Goal: Transaction & Acquisition: Book appointment/travel/reservation

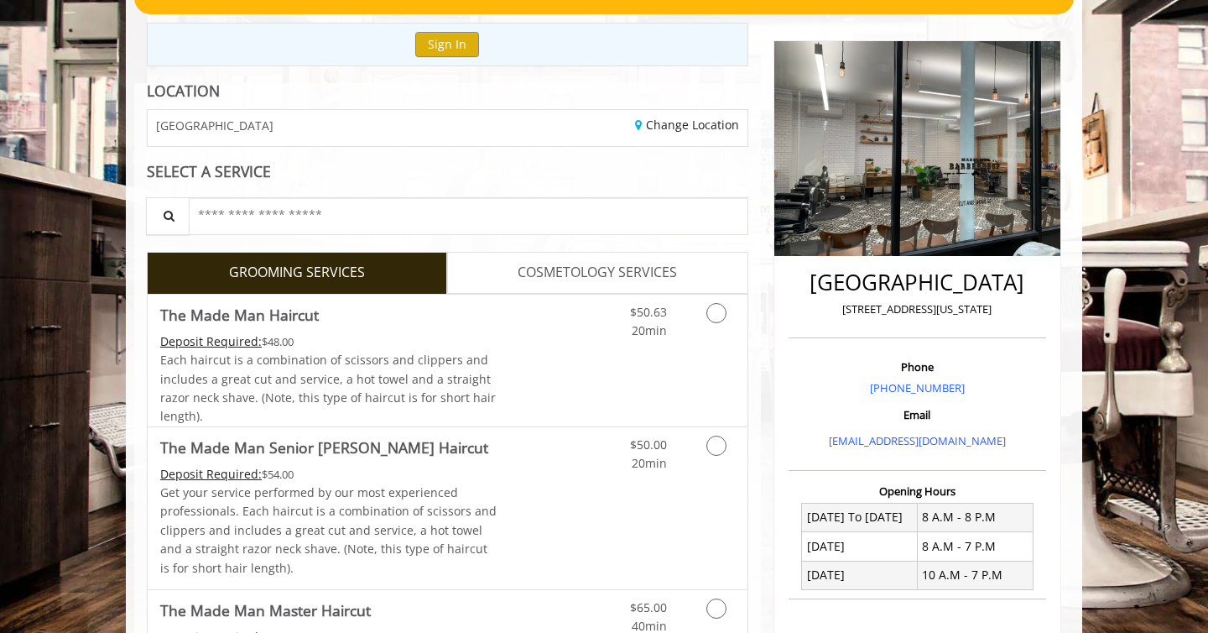
scroll to position [141, 0]
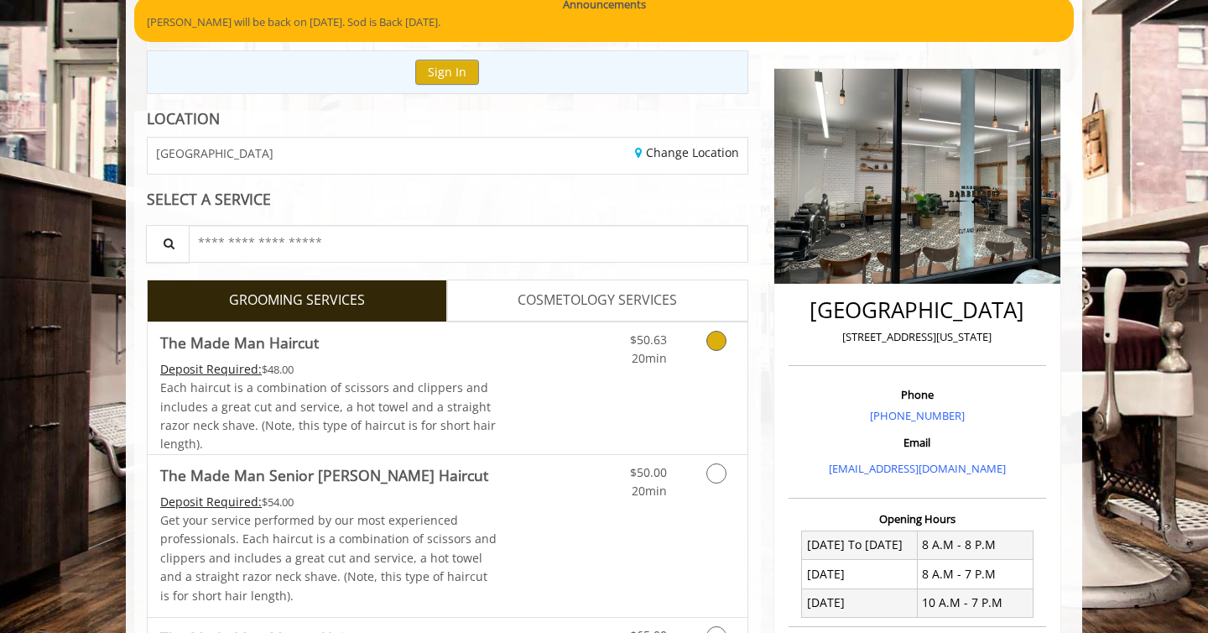
click at [707, 348] on link "Grooming services" at bounding box center [713, 345] width 43 height 46
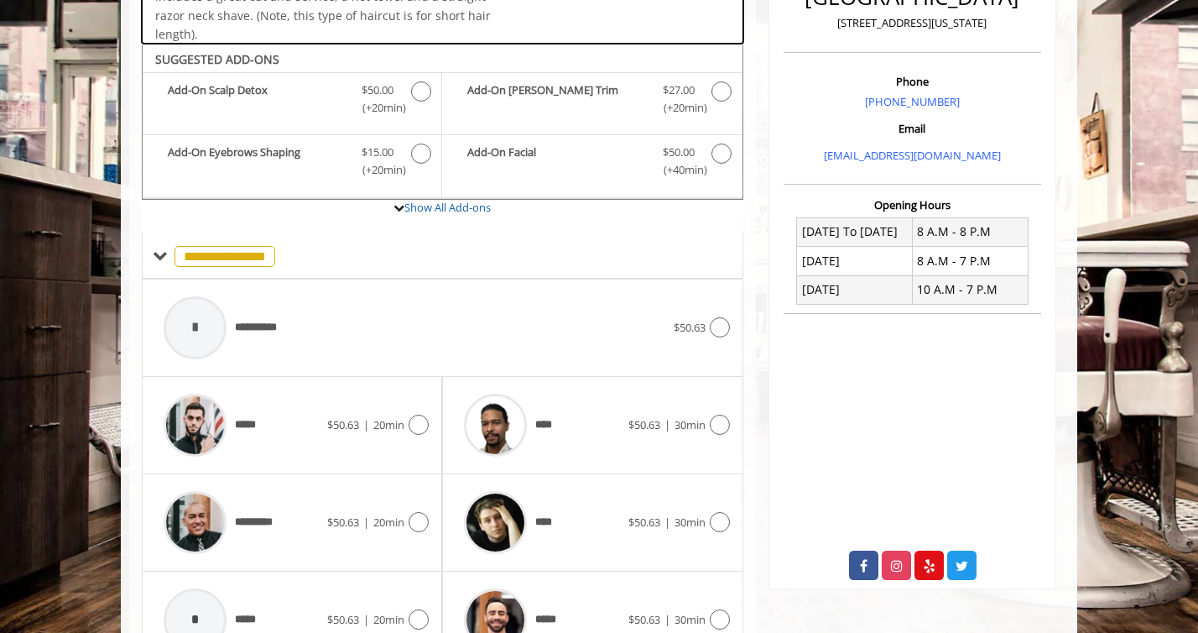
scroll to position [498, 0]
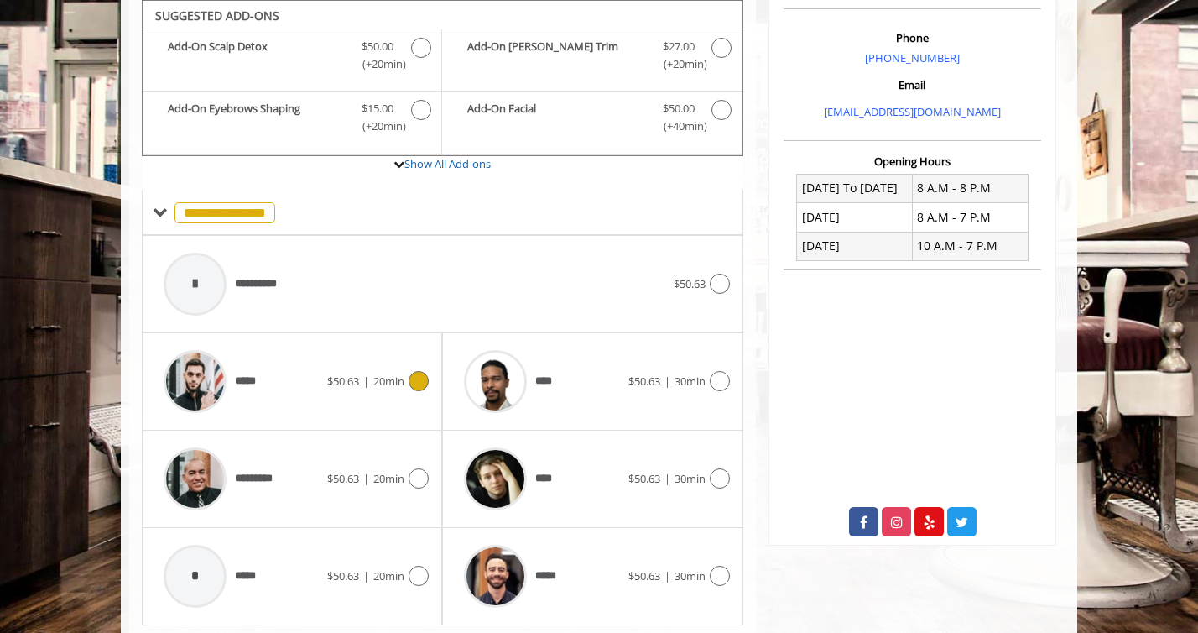
click at [417, 385] on icon at bounding box center [419, 381] width 20 height 20
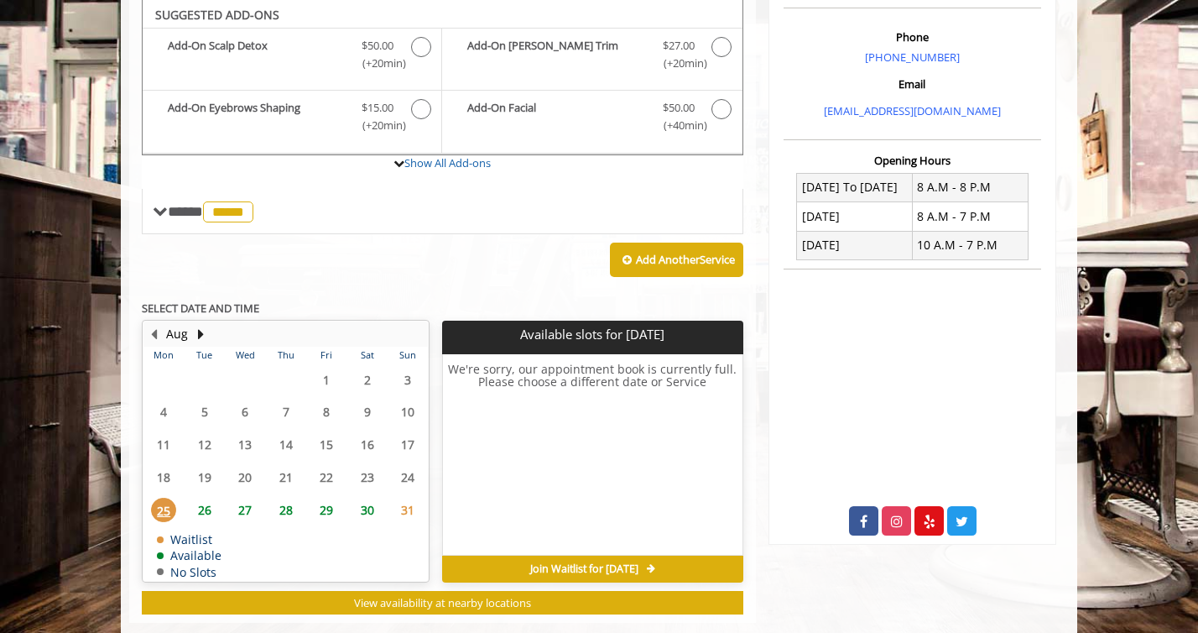
click at [209, 508] on span "26" at bounding box center [204, 510] width 25 height 24
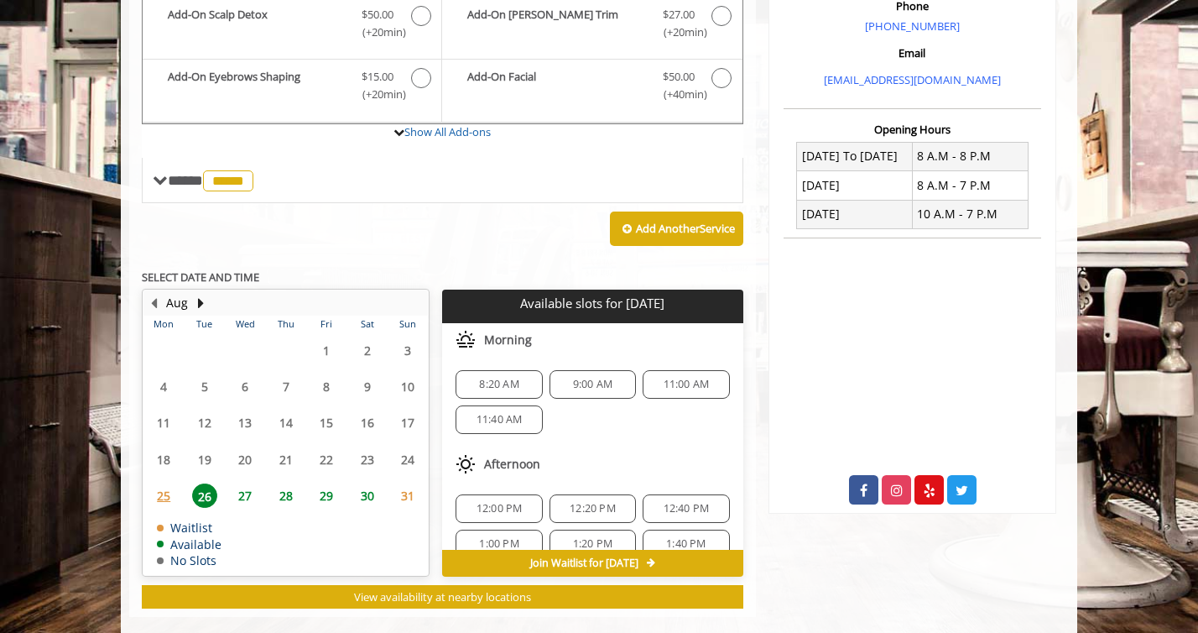
scroll to position [555, 0]
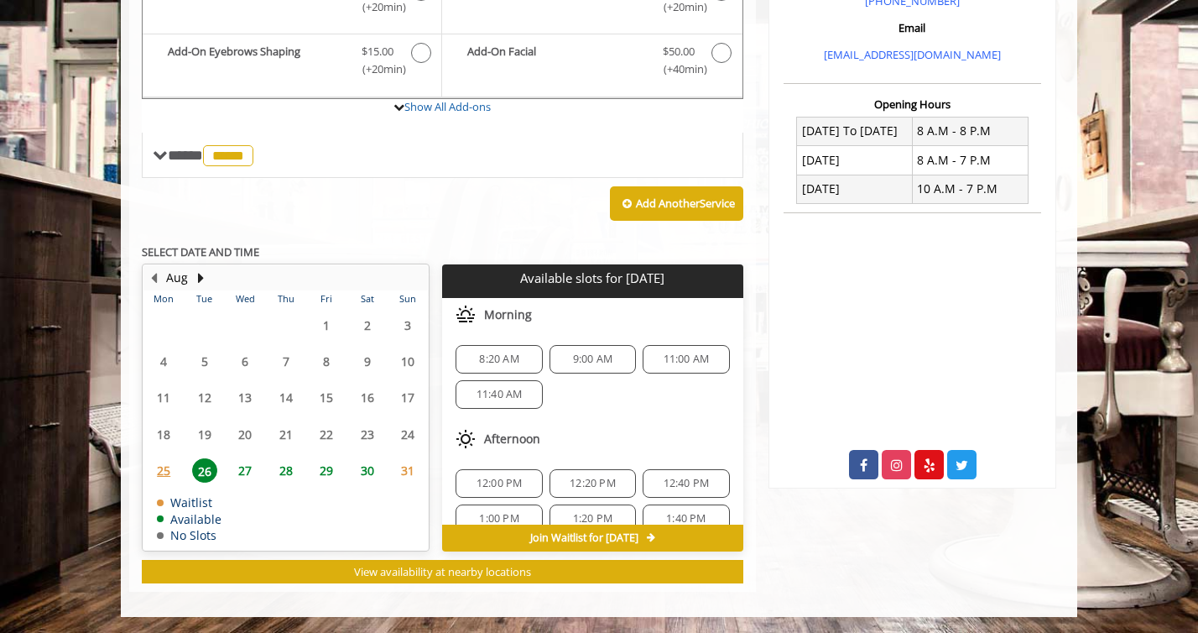
click at [497, 355] on span "8:20 AM" at bounding box center [498, 358] width 39 height 13
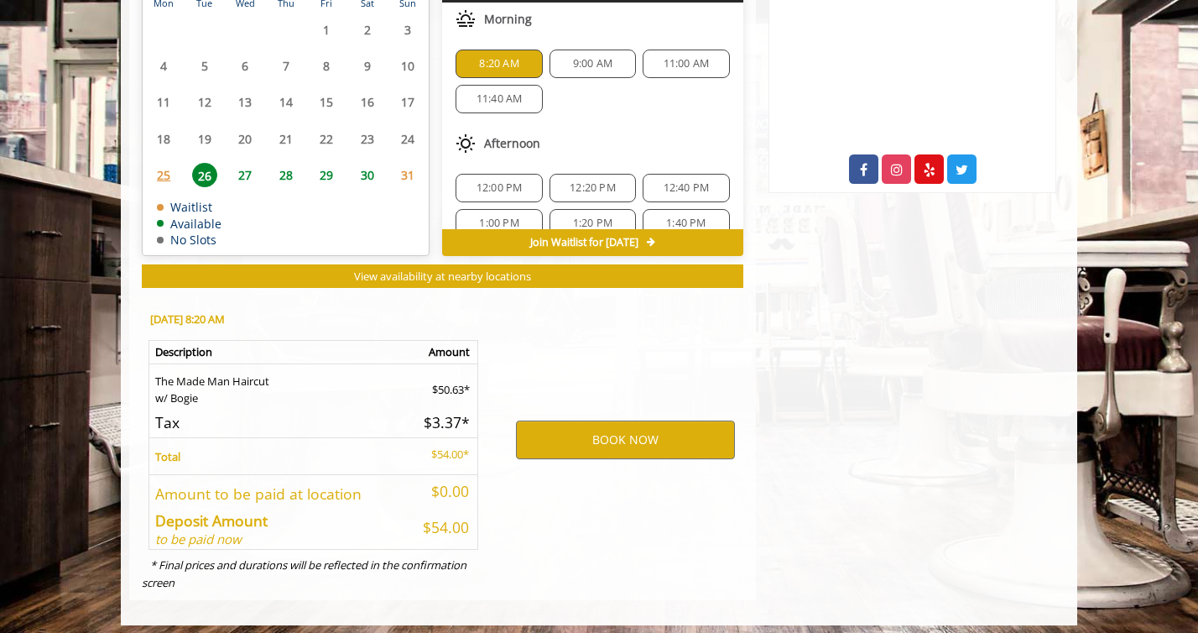
scroll to position [858, 0]
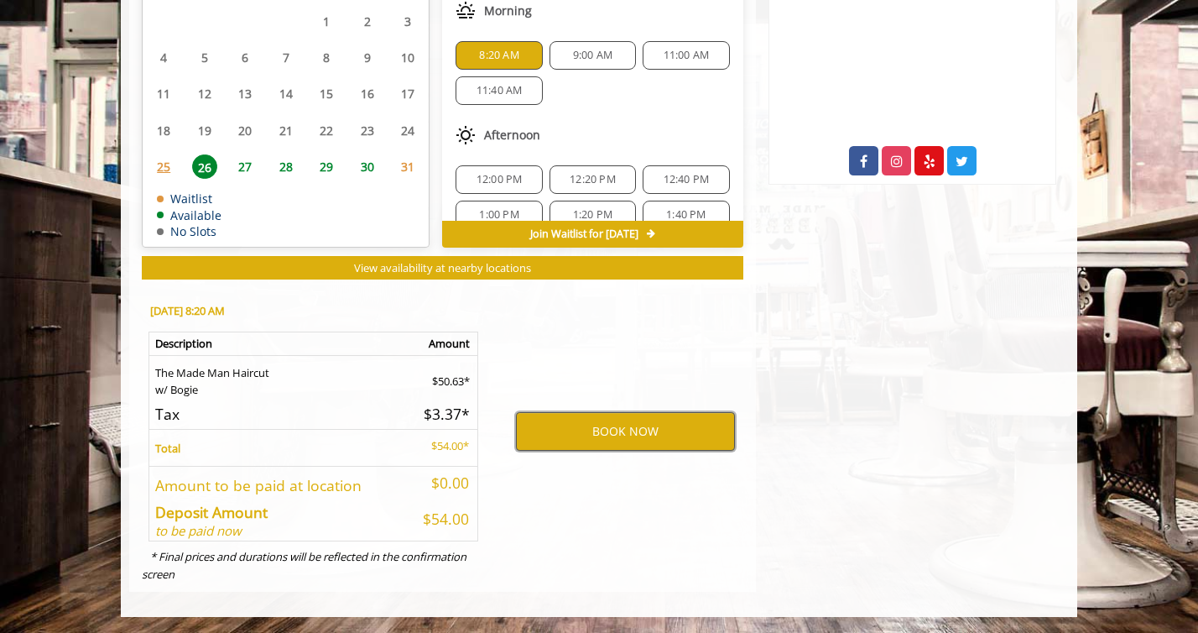
click at [631, 442] on button "BOOK NOW" at bounding box center [625, 431] width 219 height 39
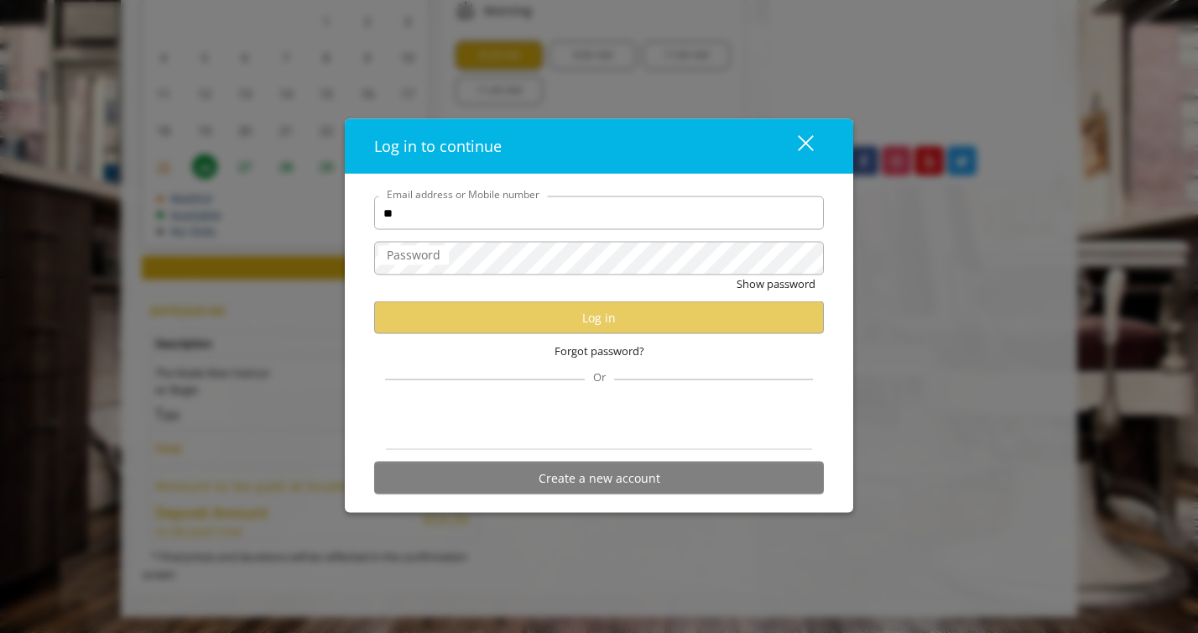
type input "**********"
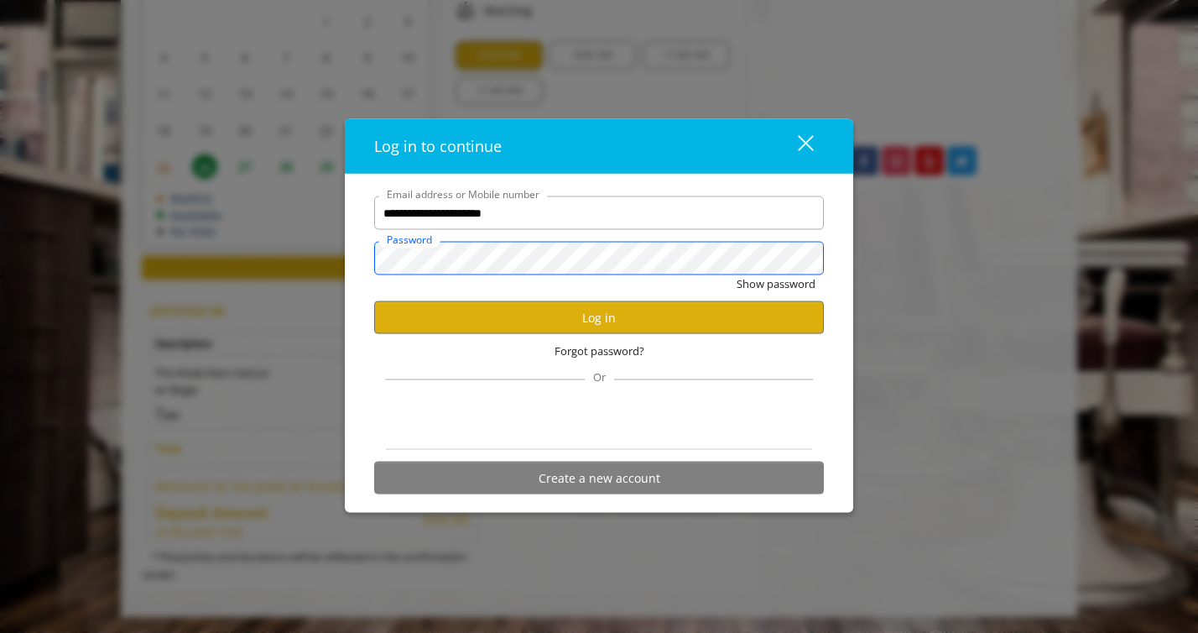
click at [737, 275] on button "Show password" at bounding box center [776, 284] width 79 height 18
click at [795, 285] on button "Hide password" at bounding box center [778, 284] width 75 height 18
click at [679, 326] on button "Log in" at bounding box center [599, 317] width 450 height 33
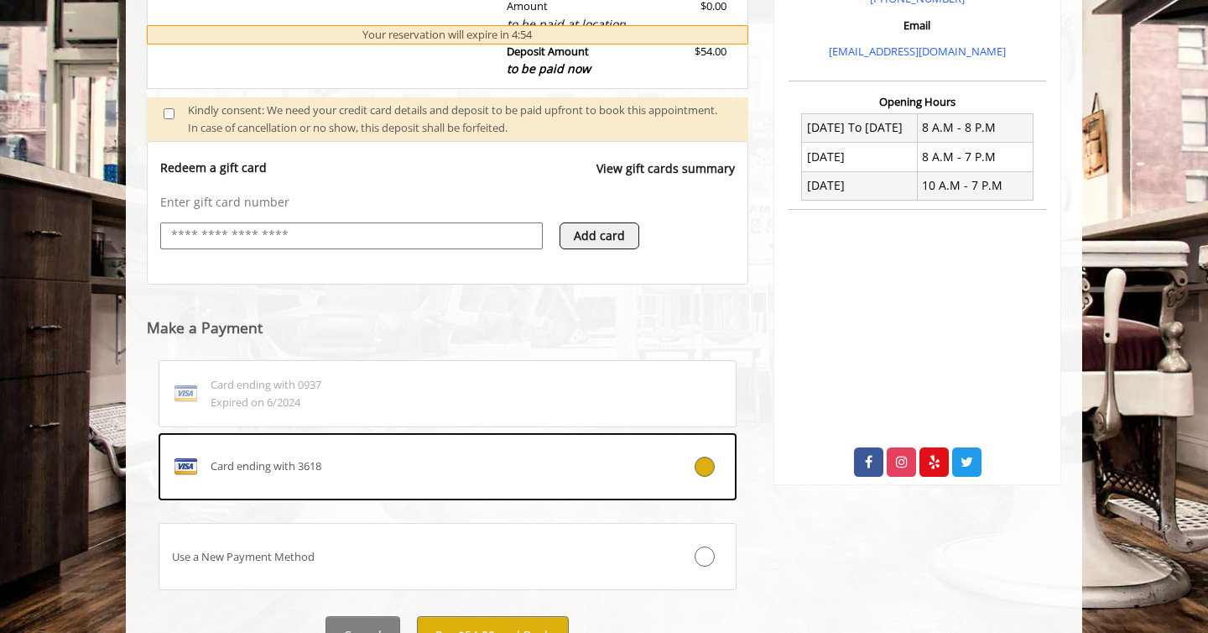
scroll to position [638, 0]
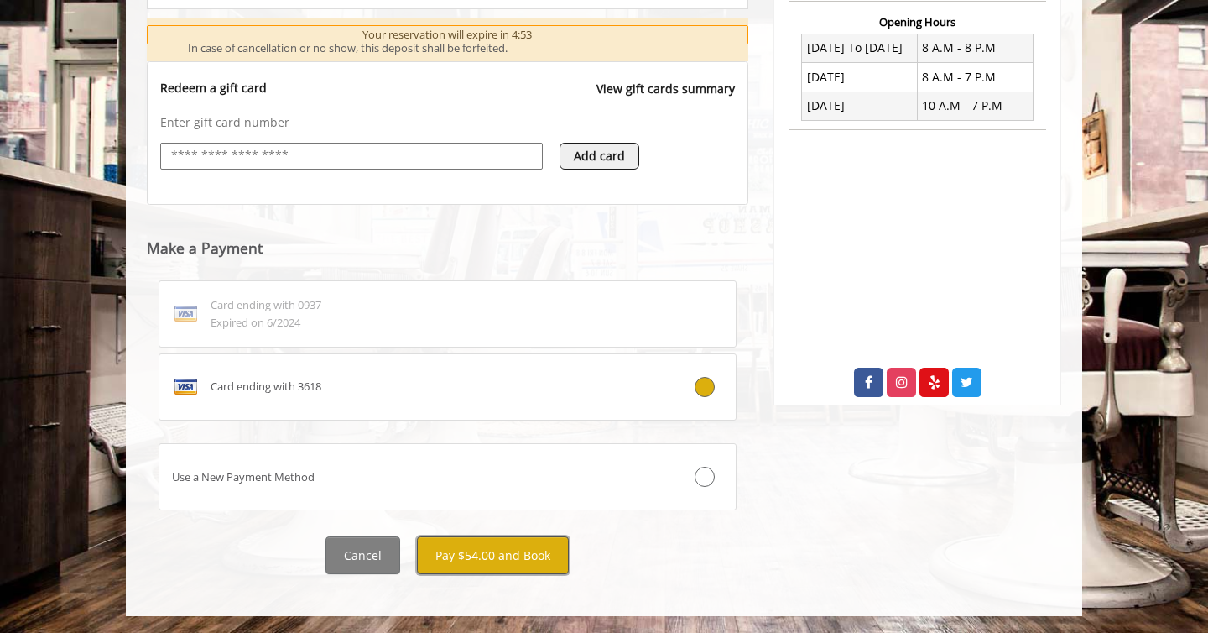
click at [483, 564] on button "Pay $54.00 and Book" at bounding box center [493, 555] width 152 height 38
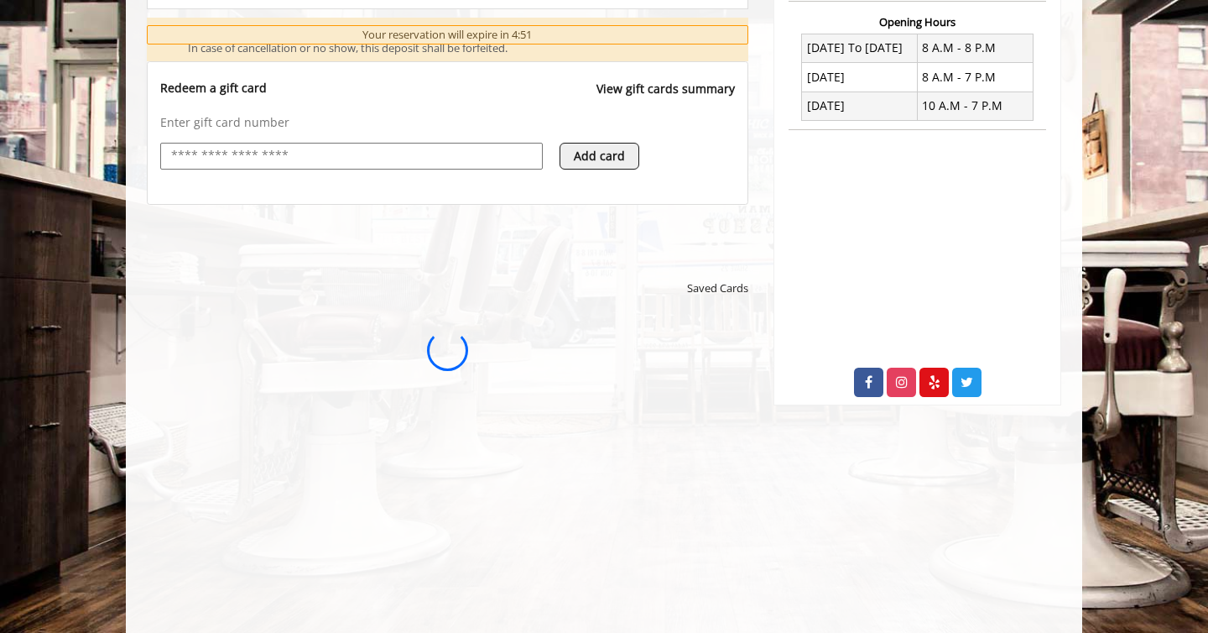
scroll to position [0, 0]
